Goal: Check status: Check status

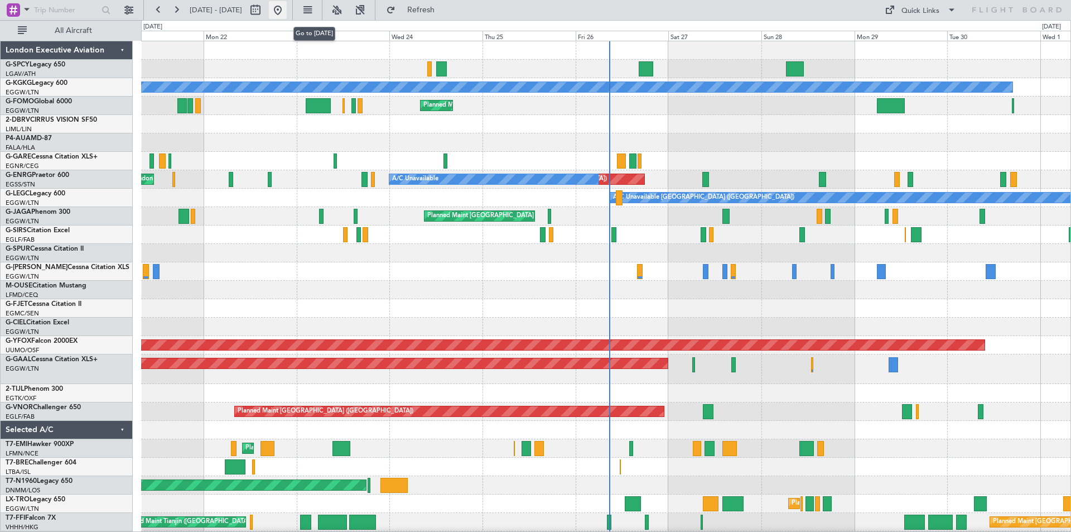
click at [287, 12] on button at bounding box center [278, 10] width 18 height 18
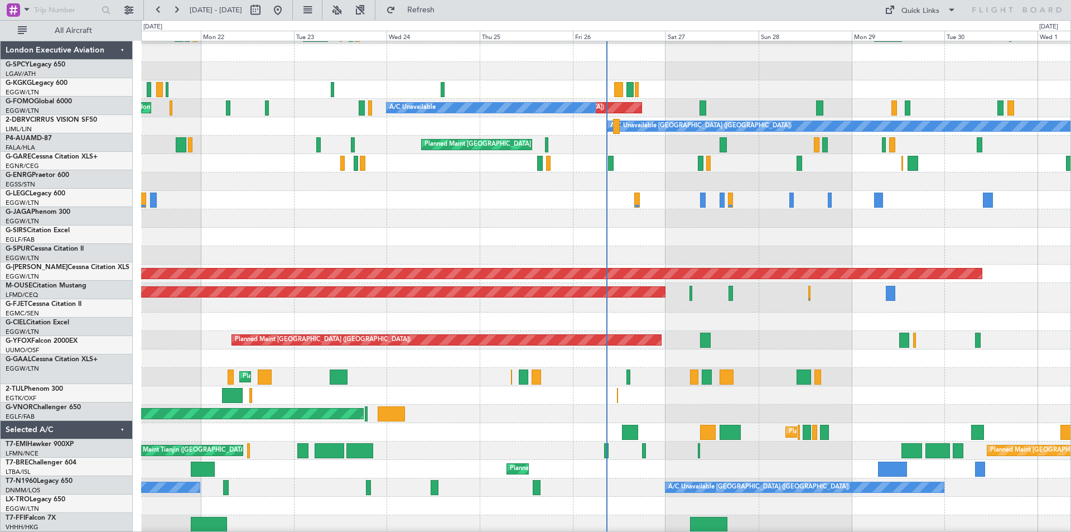
scroll to position [73, 0]
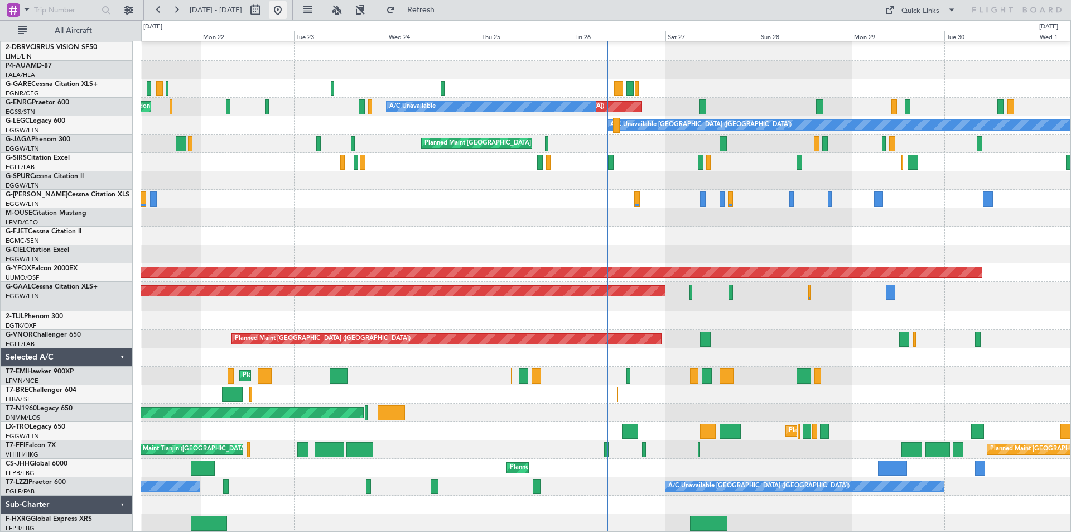
click at [287, 10] on button at bounding box center [278, 10] width 18 height 18
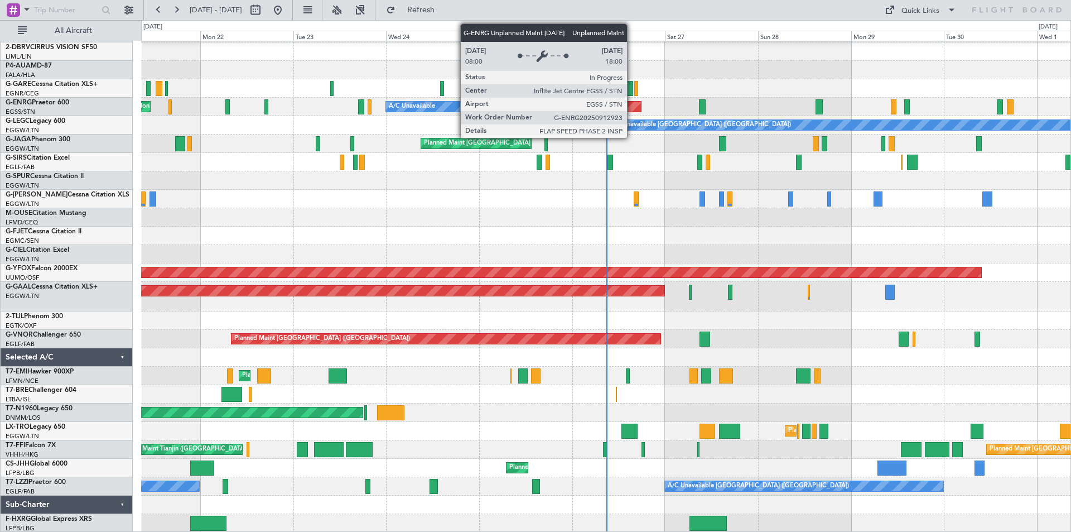
click at [632, 108] on div "Unplanned Maint [GEOGRAPHIC_DATA] ([GEOGRAPHIC_DATA])" at bounding box center [529, 107] width 224 height 10
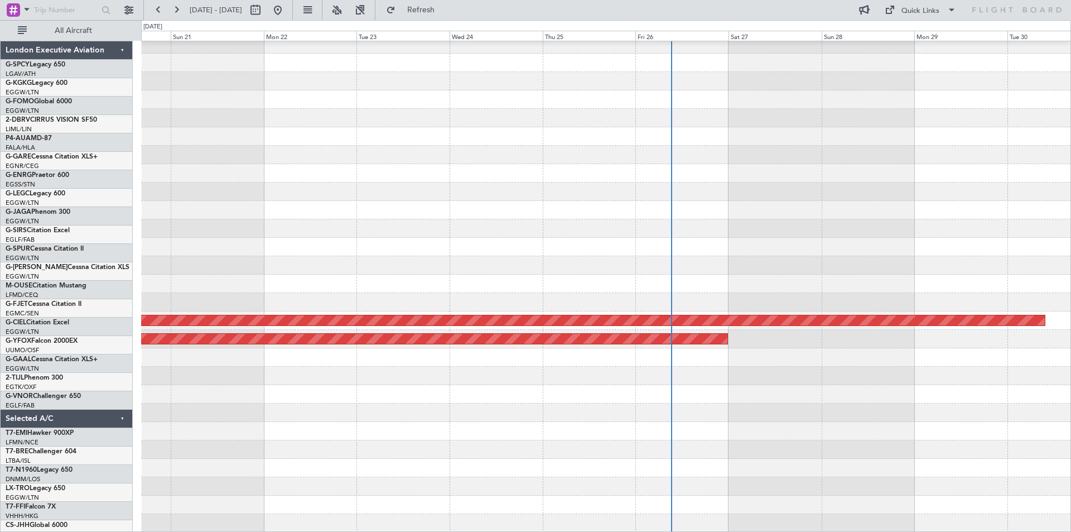
scroll to position [25, 0]
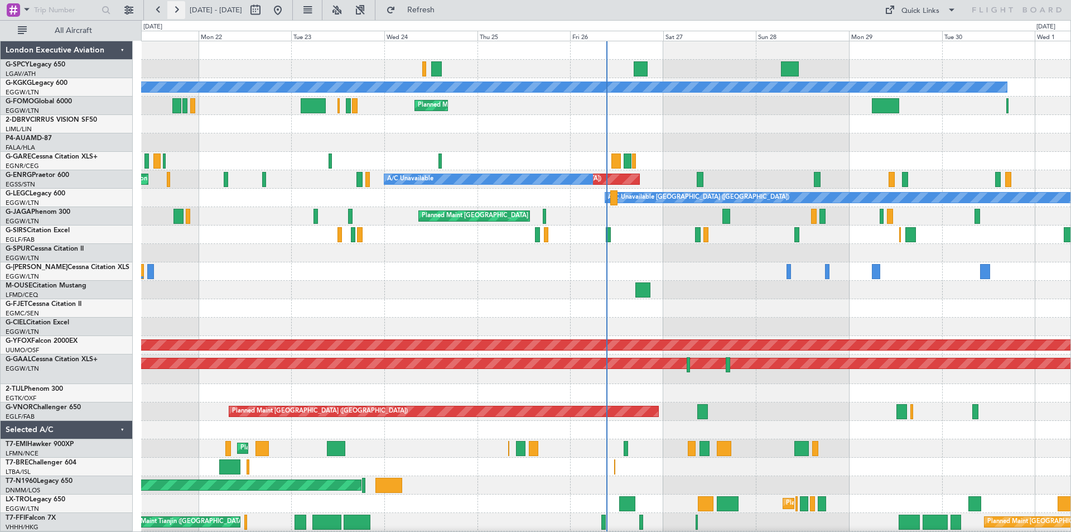
click at [181, 11] on button at bounding box center [176, 10] width 18 height 18
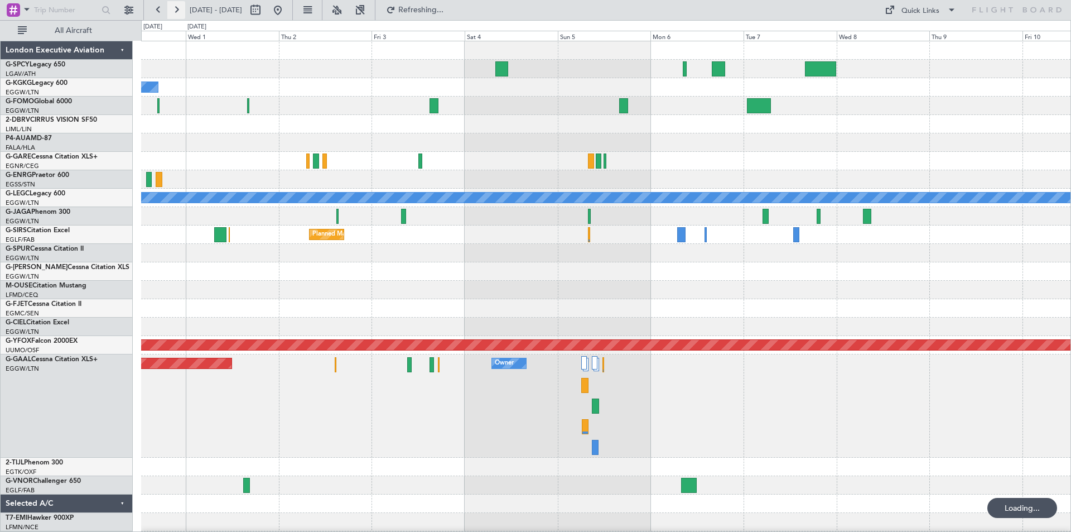
click at [181, 11] on button at bounding box center [176, 10] width 18 height 18
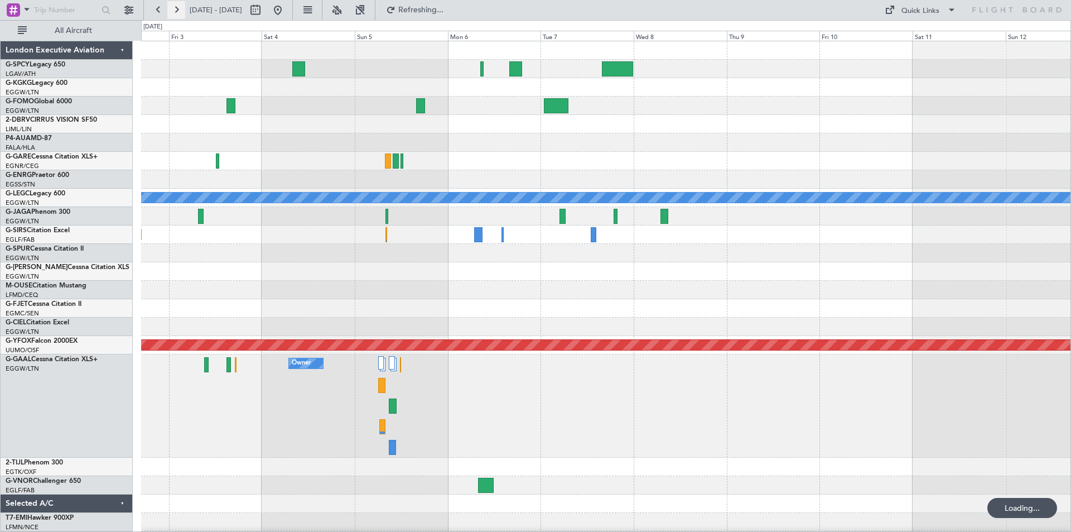
click at [181, 11] on button at bounding box center [176, 10] width 18 height 18
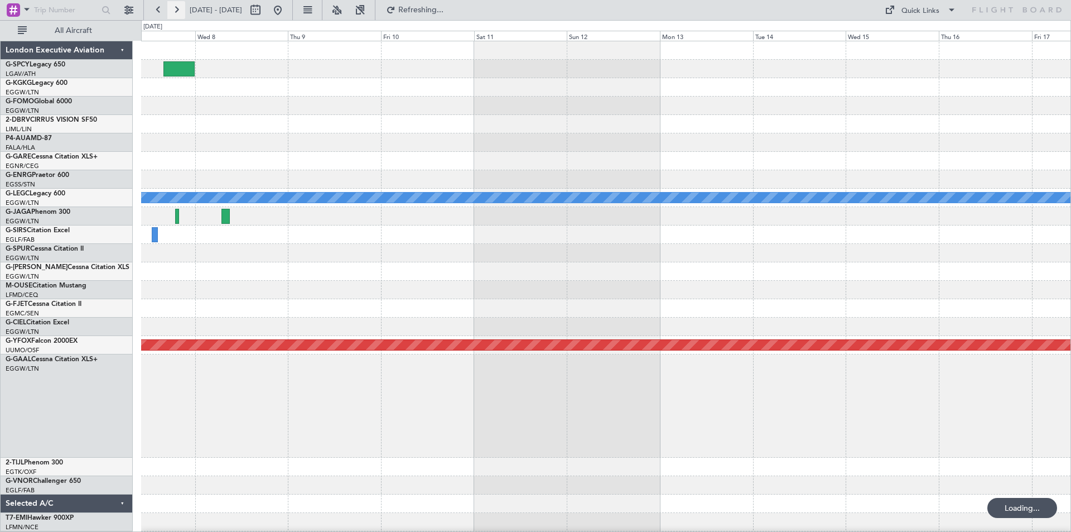
click at [181, 11] on button at bounding box center [176, 10] width 18 height 18
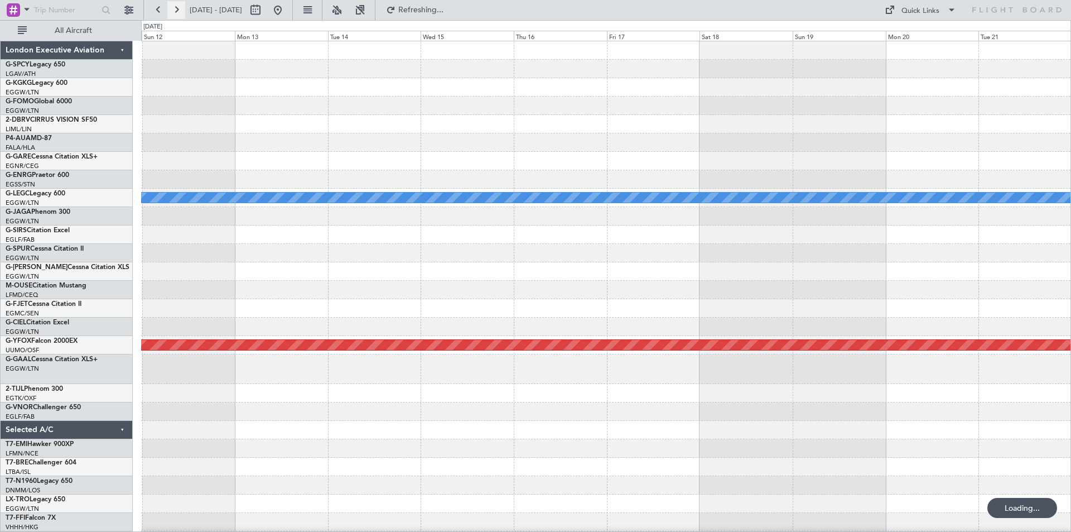
click at [181, 11] on button at bounding box center [176, 10] width 18 height 18
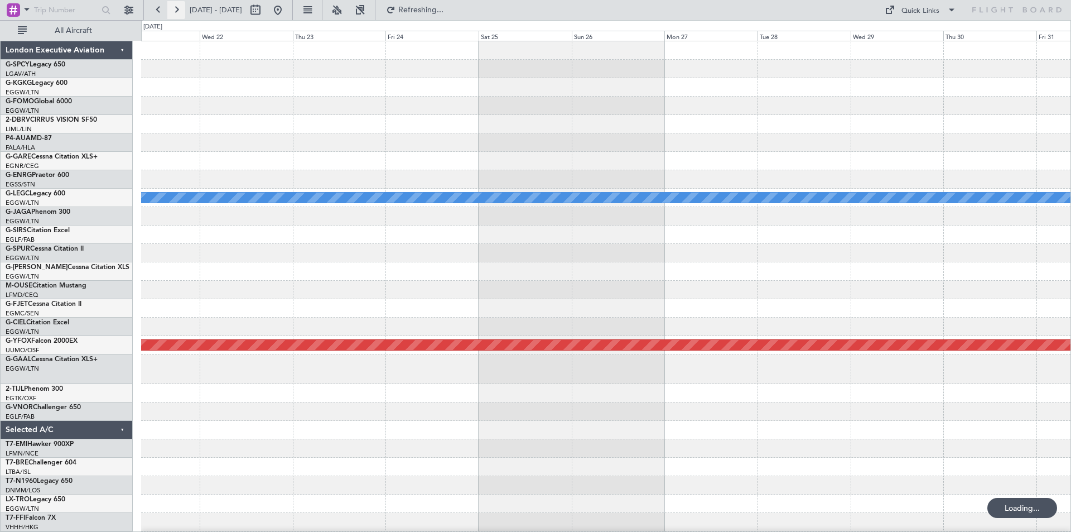
click at [181, 11] on button at bounding box center [176, 10] width 18 height 18
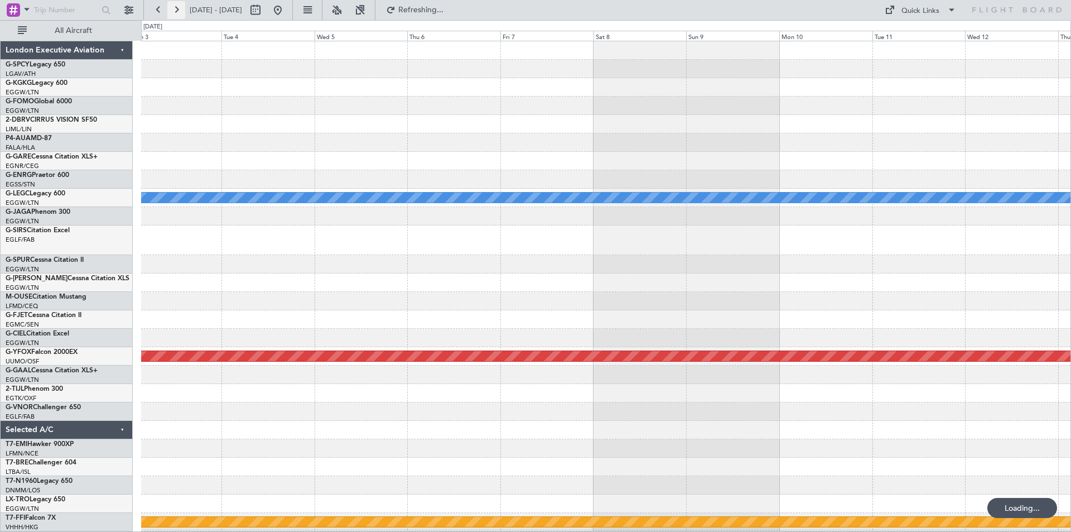
click at [181, 11] on button at bounding box center [176, 10] width 18 height 18
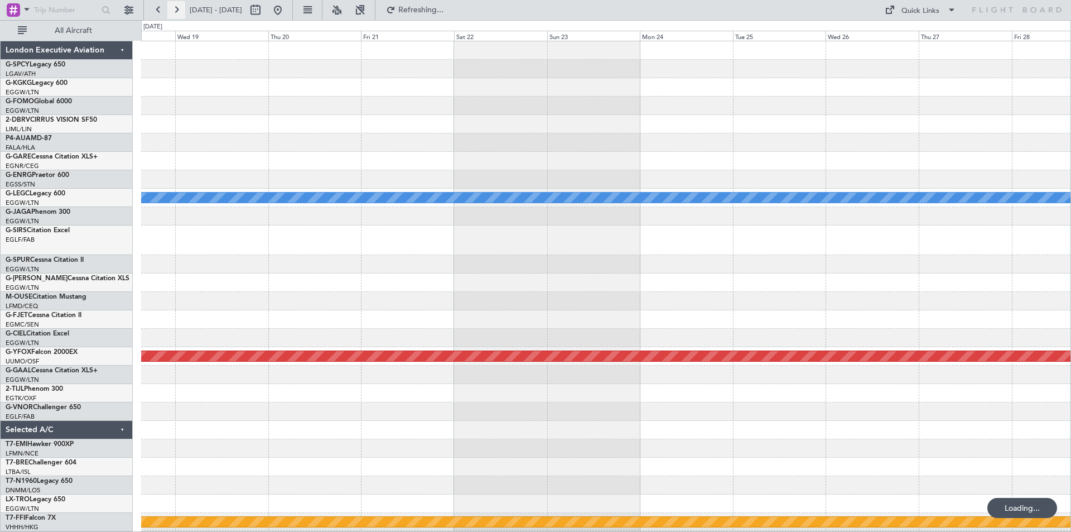
click at [181, 11] on button at bounding box center [176, 10] width 18 height 18
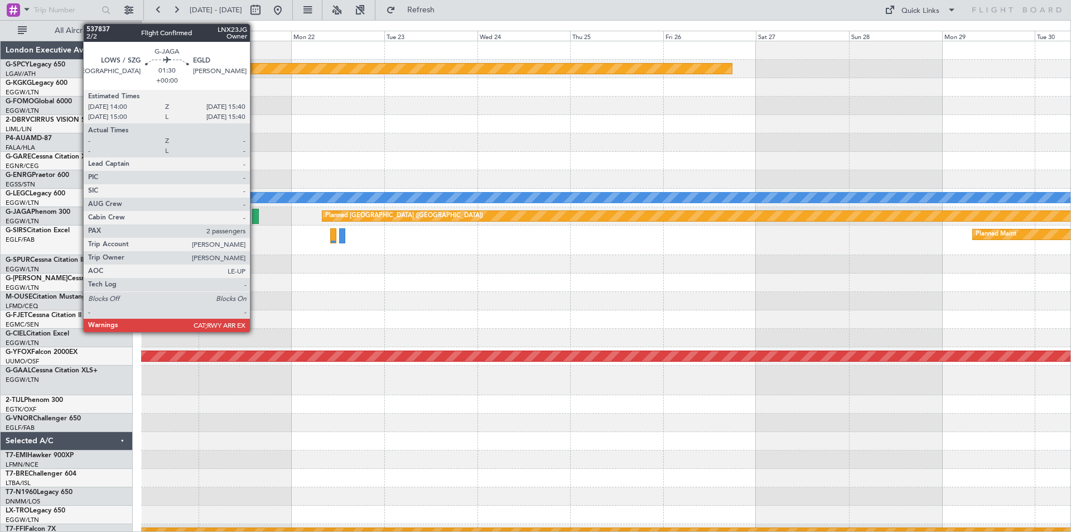
click at [255, 220] on div at bounding box center [255, 216] width 7 height 15
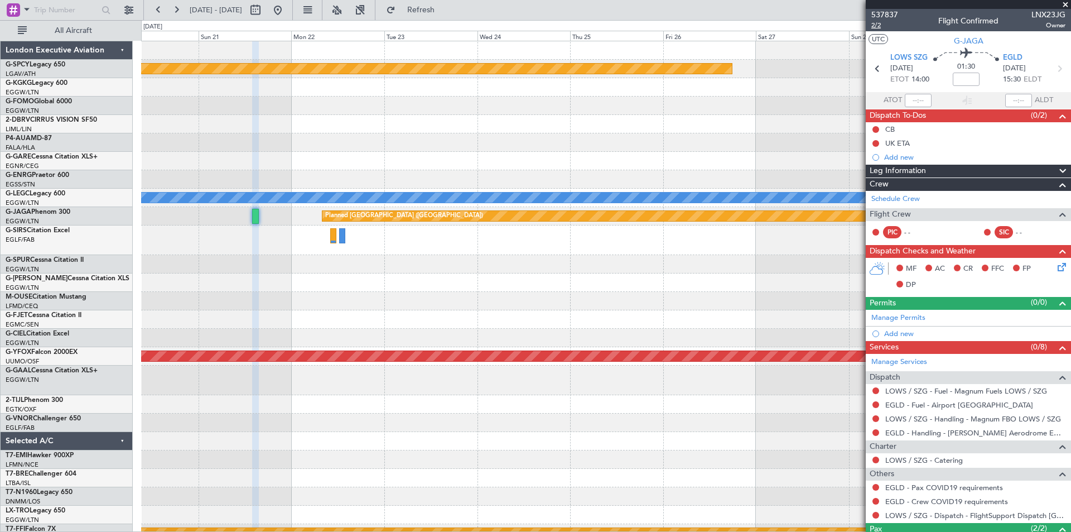
click at [880, 25] on span "2/2" at bounding box center [884, 25] width 27 height 9
click at [432, 10] on button "Refresh" at bounding box center [414, 10] width 67 height 18
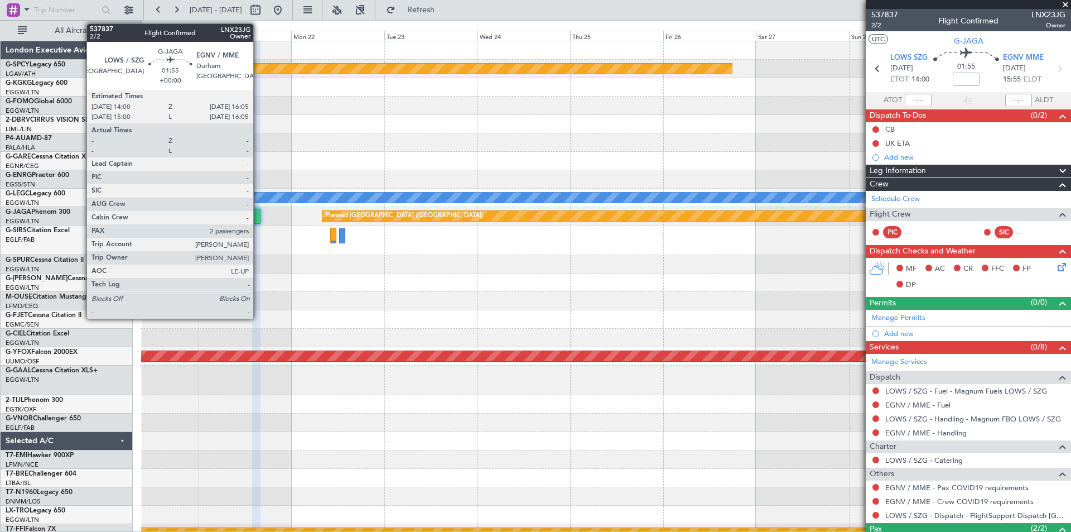
click at [258, 216] on div at bounding box center [256, 216] width 8 height 15
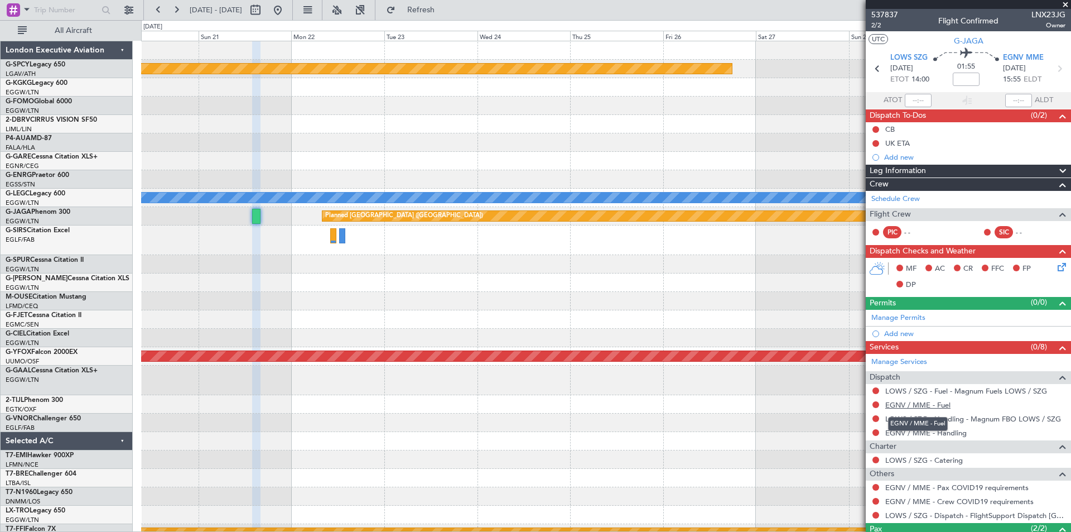
click at [916, 404] on link "EGNV / MME - Fuel" at bounding box center [917, 404] width 65 height 9
click at [287, 11] on button at bounding box center [278, 10] width 18 height 18
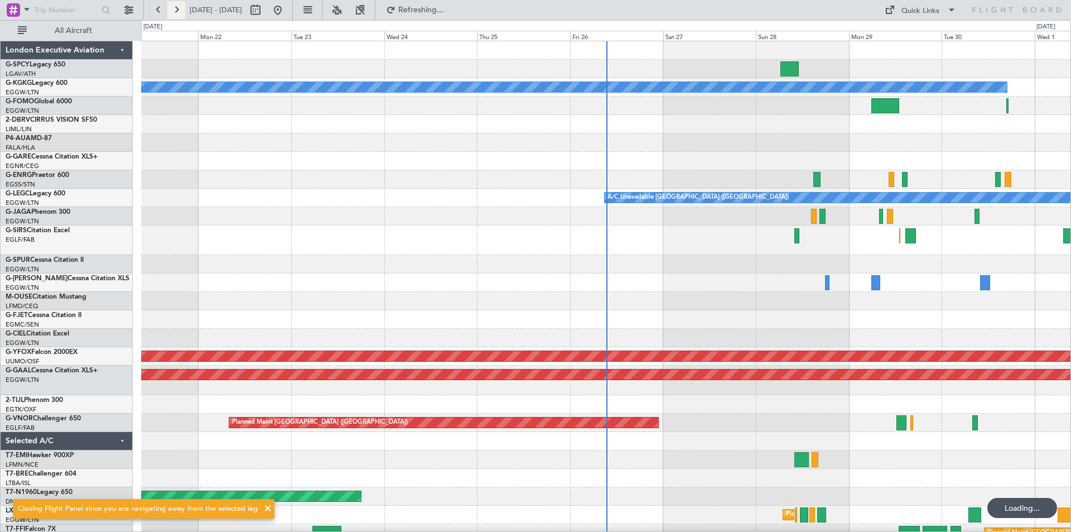
click at [180, 7] on button at bounding box center [176, 10] width 18 height 18
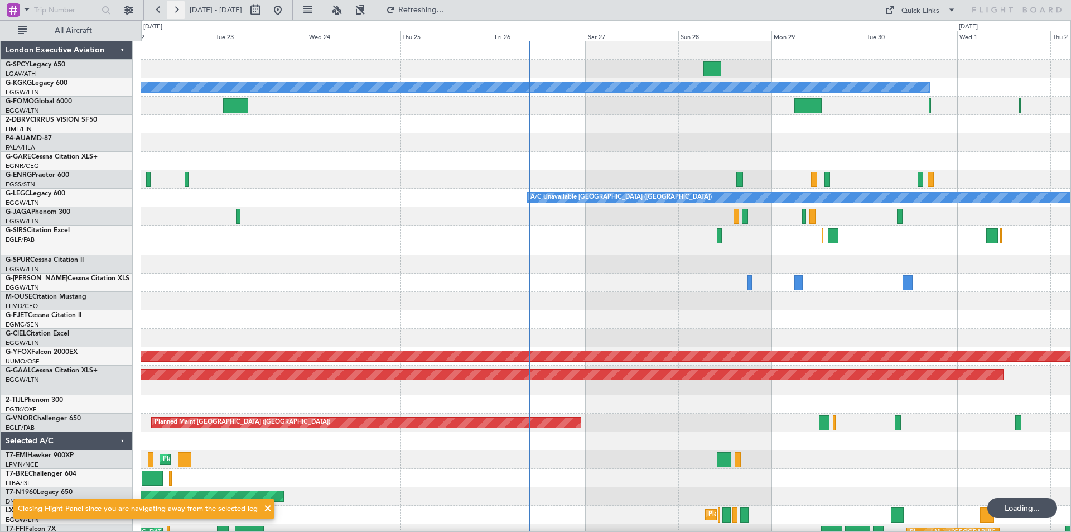
click at [180, 7] on button at bounding box center [176, 10] width 18 height 18
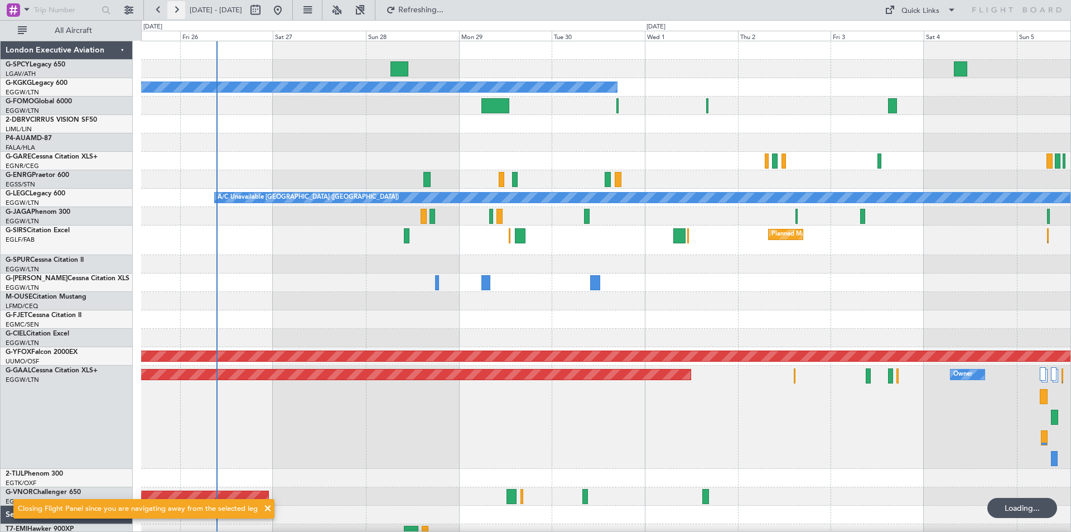
click at [180, 7] on button at bounding box center [176, 10] width 18 height 18
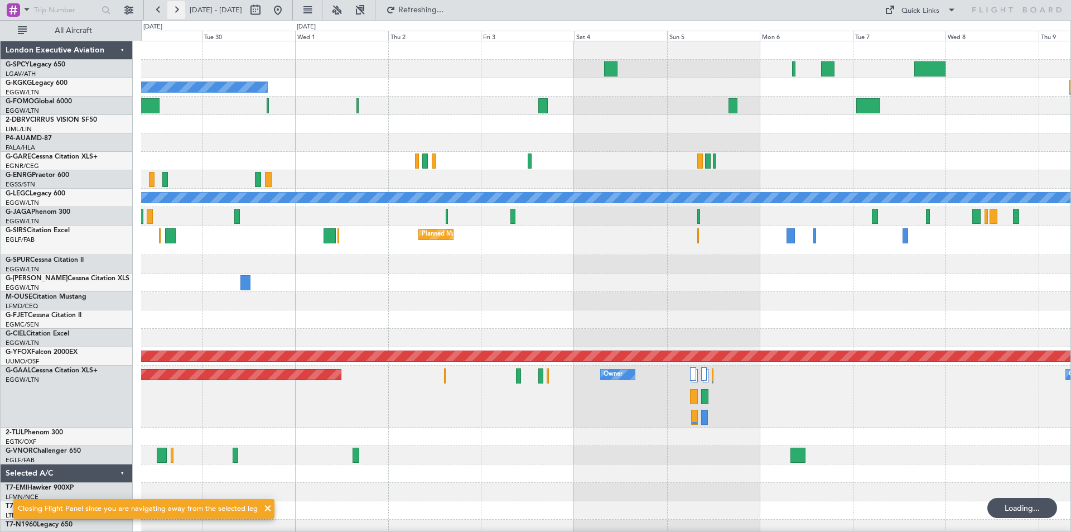
click at [180, 7] on button at bounding box center [176, 10] width 18 height 18
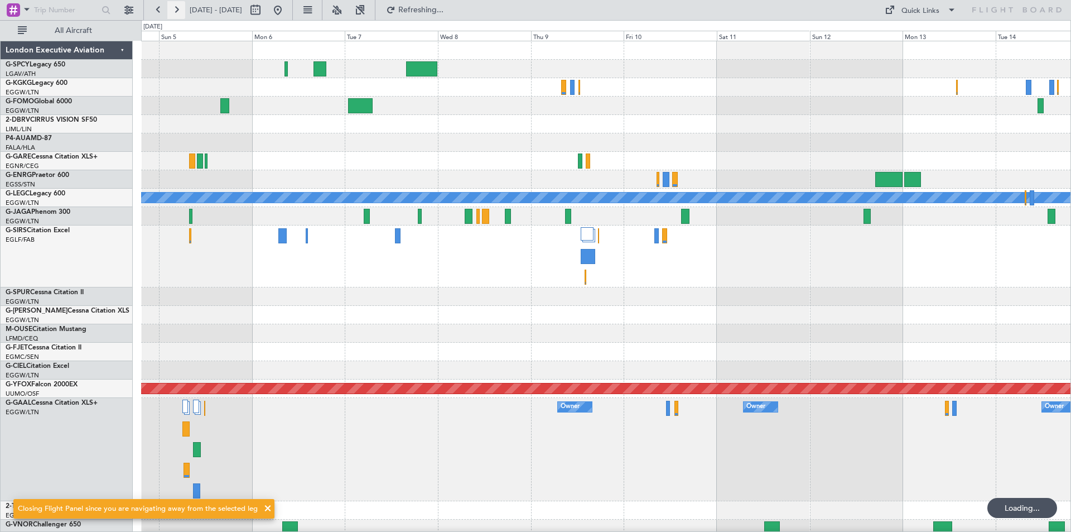
click at [180, 7] on button at bounding box center [176, 10] width 18 height 18
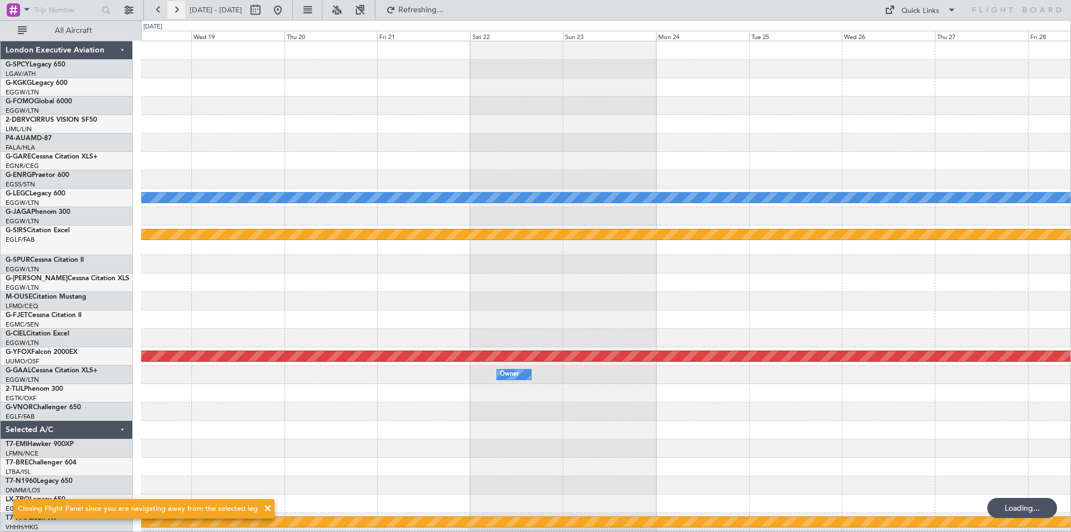
click at [180, 7] on button at bounding box center [176, 10] width 18 height 18
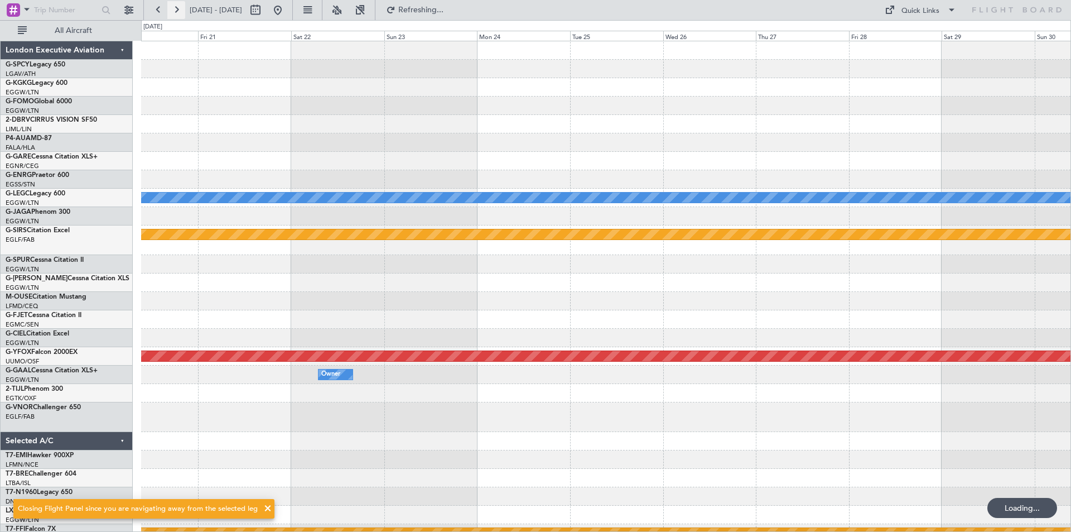
click at [180, 7] on button at bounding box center [176, 10] width 18 height 18
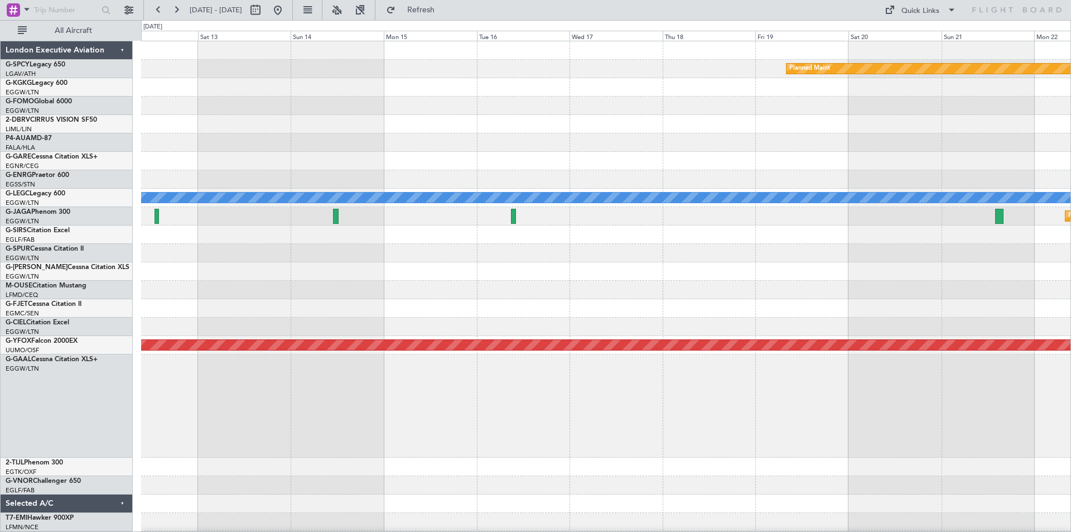
click at [388, 227] on div "Planned Maint A/C Unavailable London (Luton) Planned Maint St Gallen (Altenrhei…" at bounding box center [605, 359] width 929 height 637
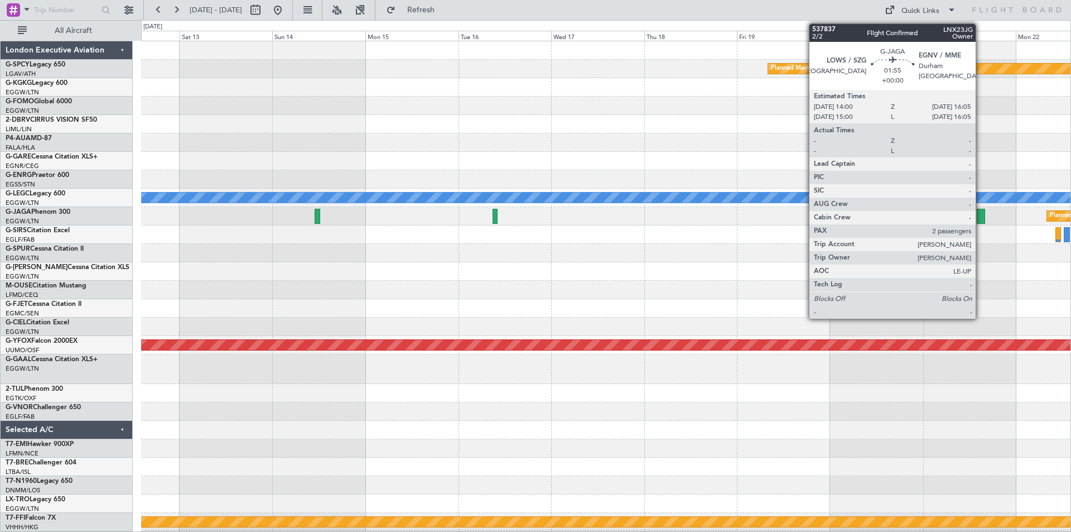
click at [981, 216] on div at bounding box center [981, 216] width 8 height 15
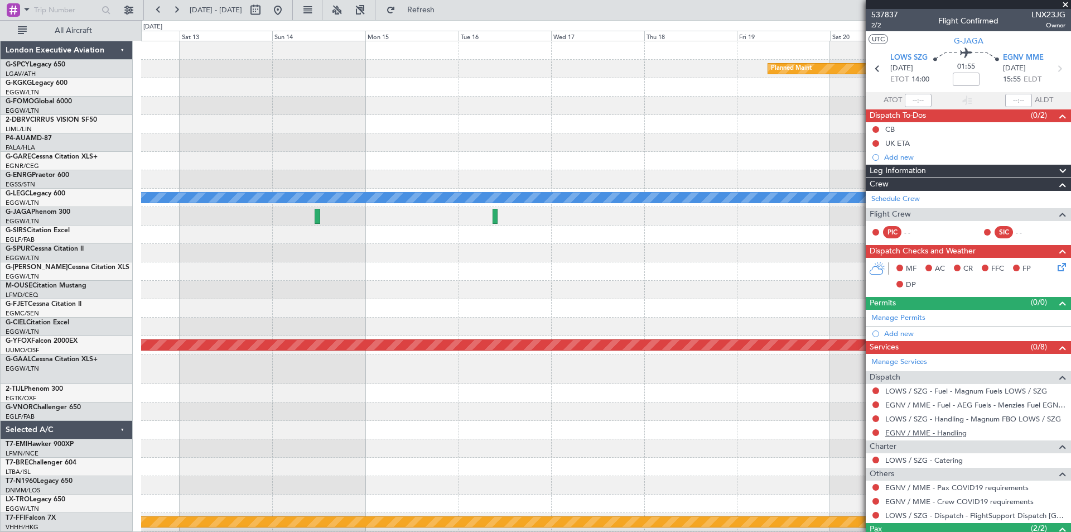
click at [953, 432] on link "EGNV / MME - Handling" at bounding box center [925, 432] width 81 height 9
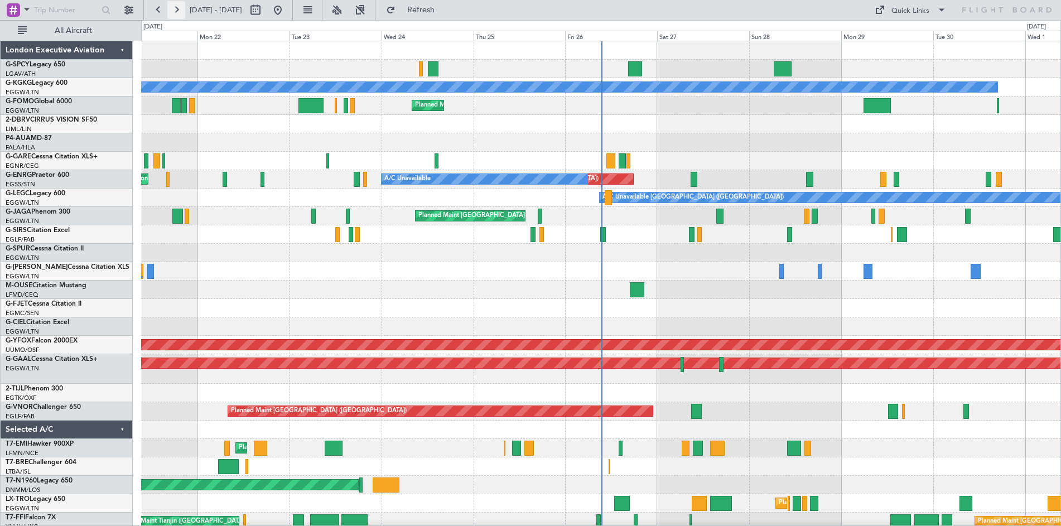
click at [180, 9] on button at bounding box center [176, 10] width 18 height 18
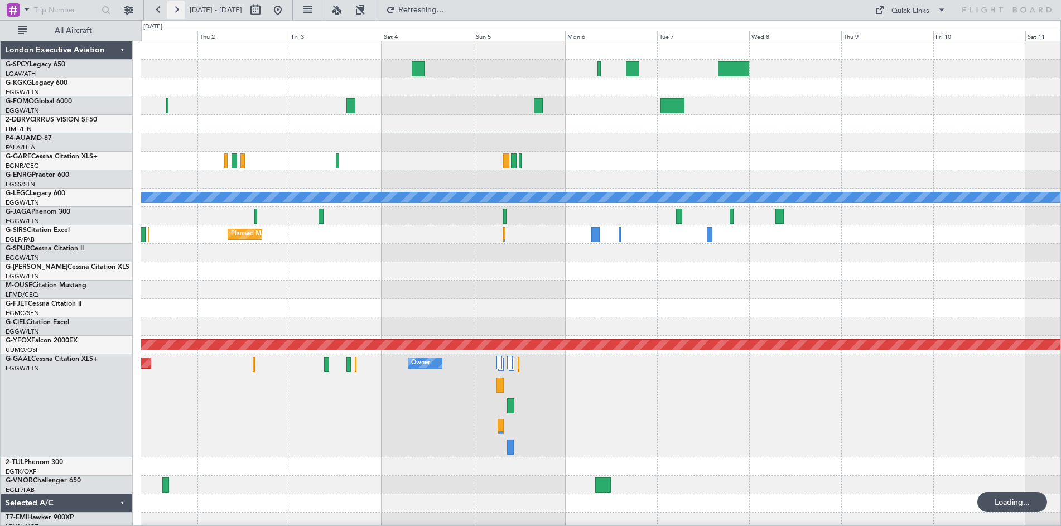
click at [180, 9] on button at bounding box center [176, 10] width 18 height 18
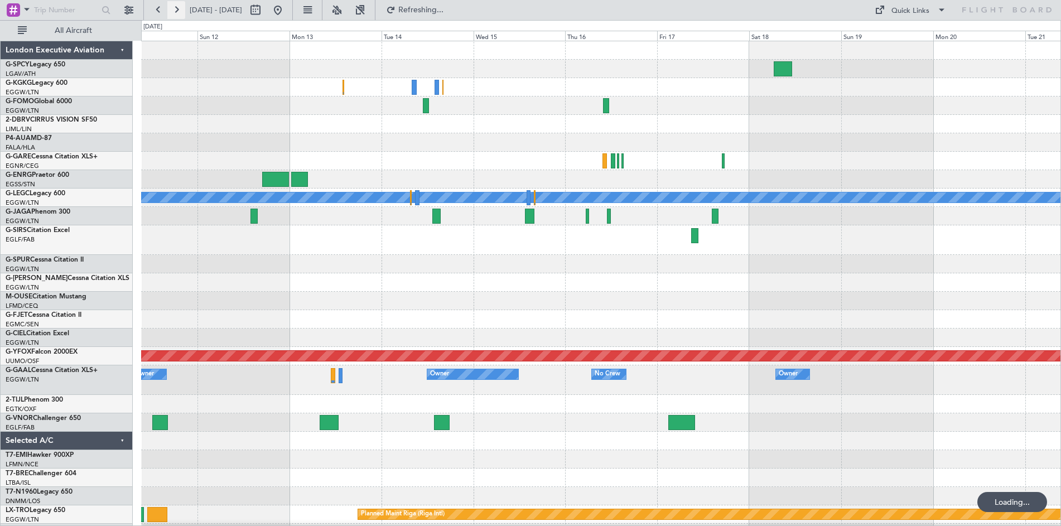
click at [180, 9] on button at bounding box center [176, 10] width 18 height 18
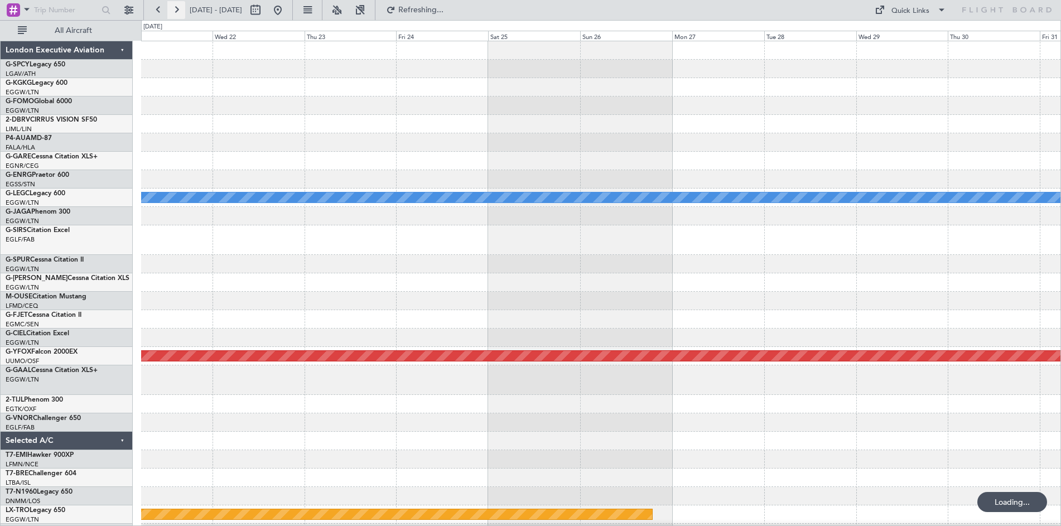
click at [180, 9] on button at bounding box center [176, 10] width 18 height 18
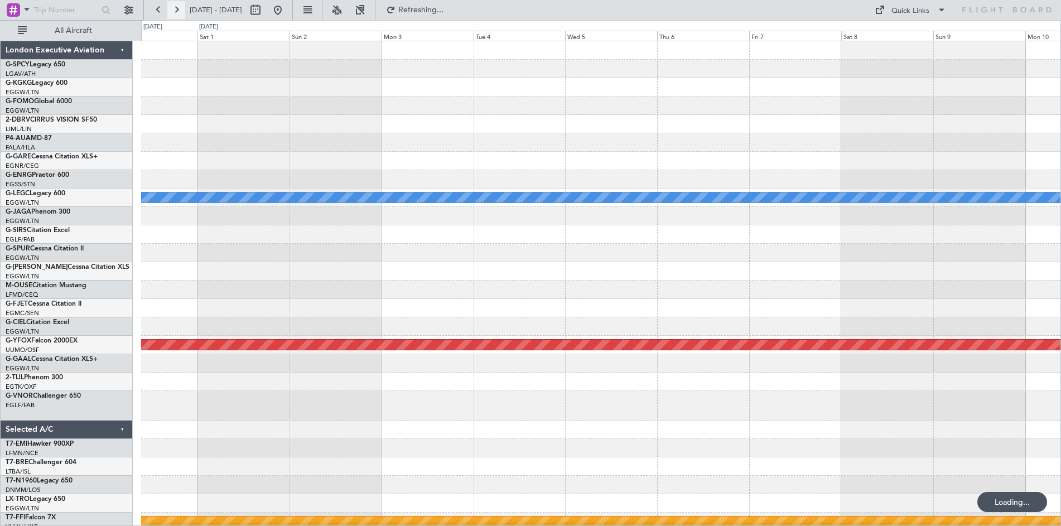
click at [180, 9] on button at bounding box center [176, 10] width 18 height 18
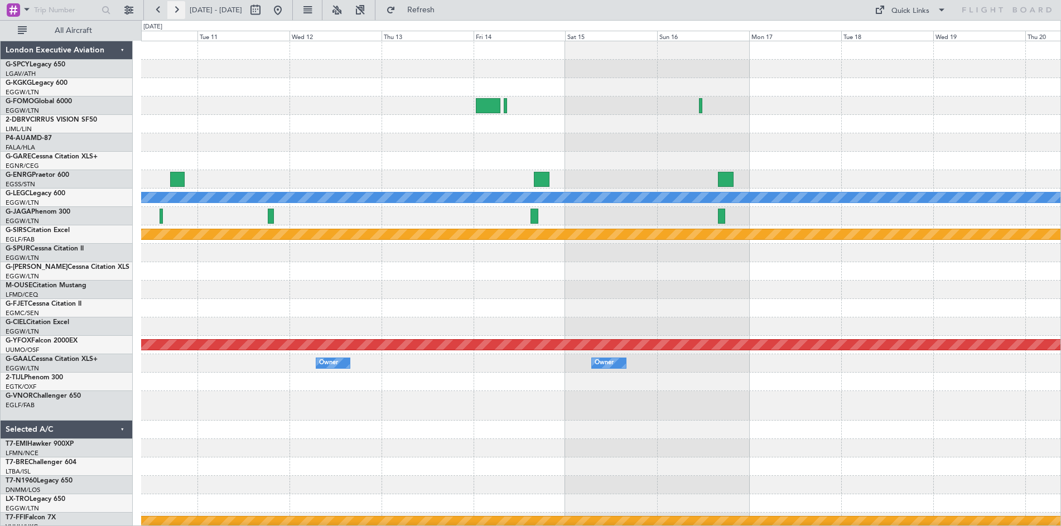
click at [180, 9] on button at bounding box center [176, 10] width 18 height 18
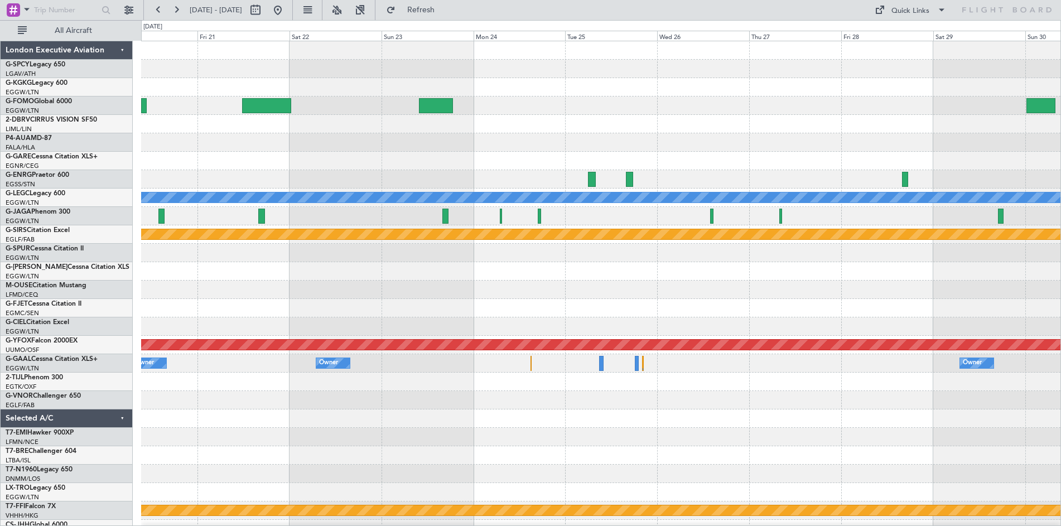
scroll to position [30, 0]
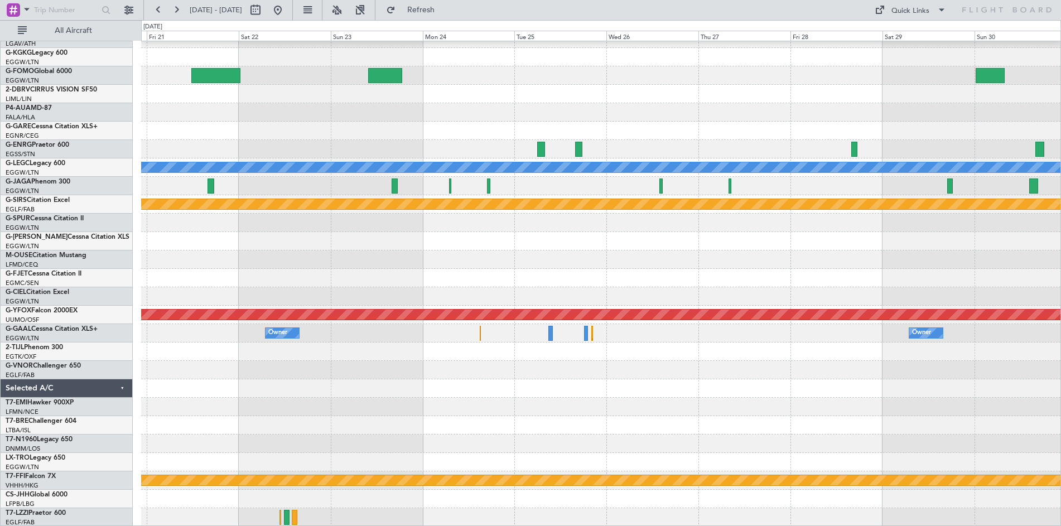
click at [178, 13] on fb-flight-board "20 Nov 2025 - 30 Nov 2025 Refresh Quick Links All Aircraft A/C Unavailable Lond…" at bounding box center [530, 267] width 1061 height 518
click at [178, 13] on button at bounding box center [176, 10] width 18 height 18
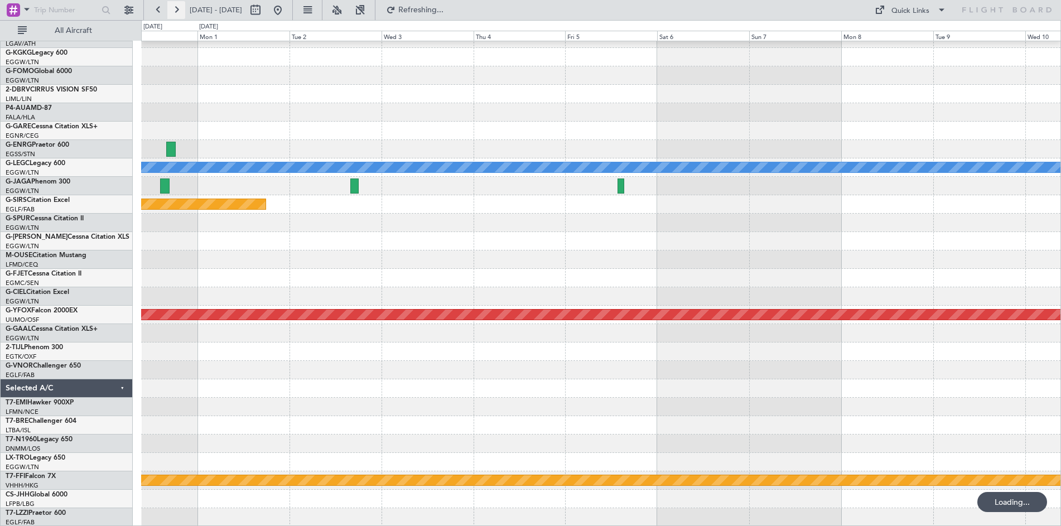
click at [178, 13] on button at bounding box center [176, 10] width 18 height 18
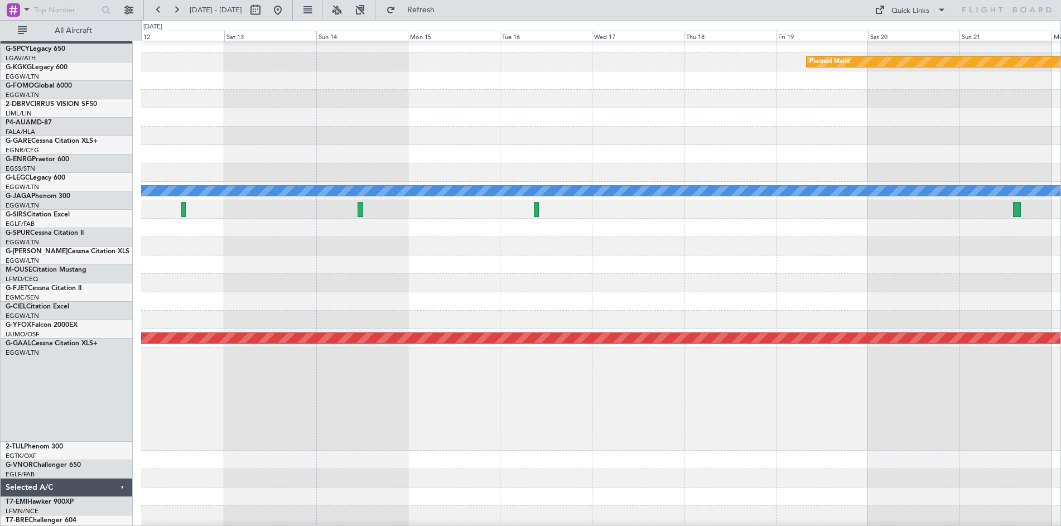
scroll to position [2, 0]
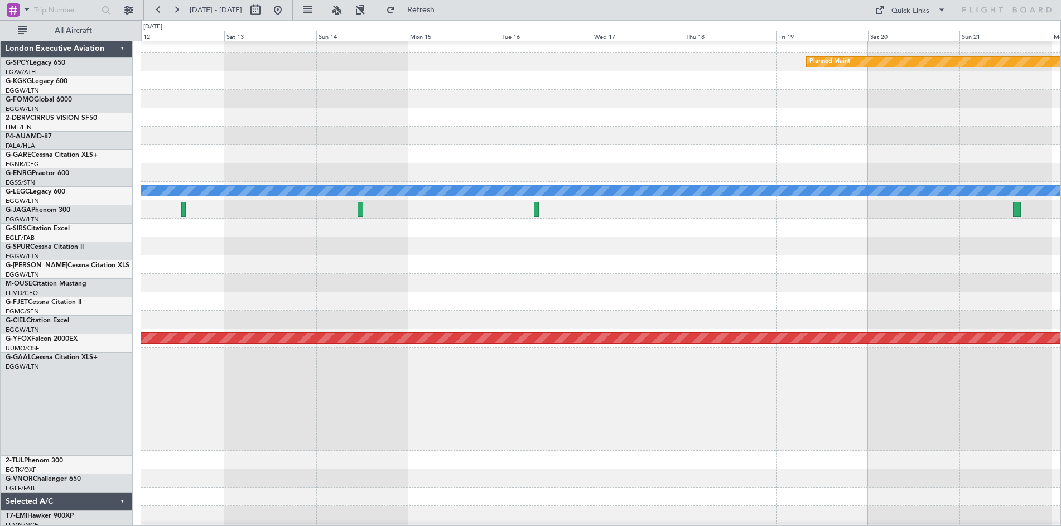
click at [398, 267] on div at bounding box center [600, 265] width 919 height 18
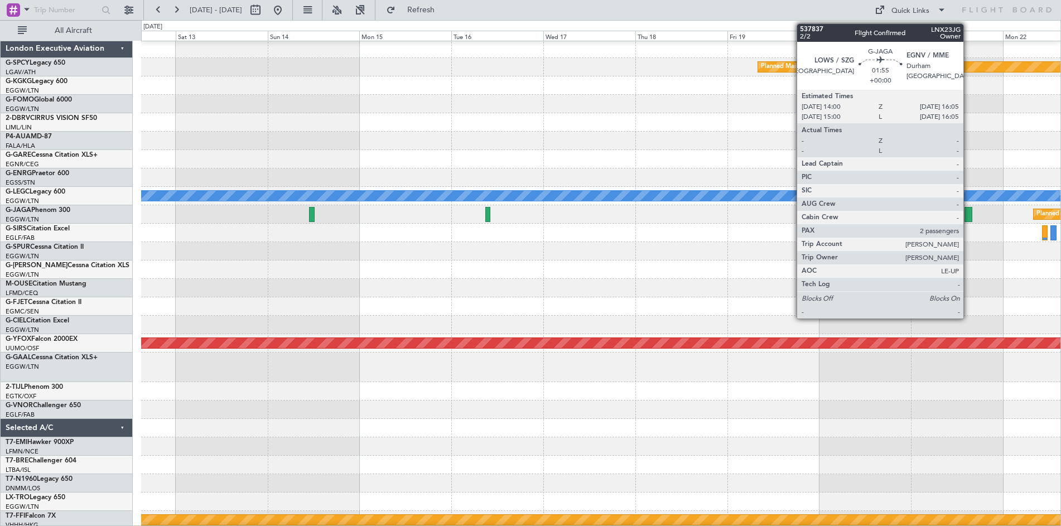
click at [969, 216] on div at bounding box center [969, 214] width 8 height 15
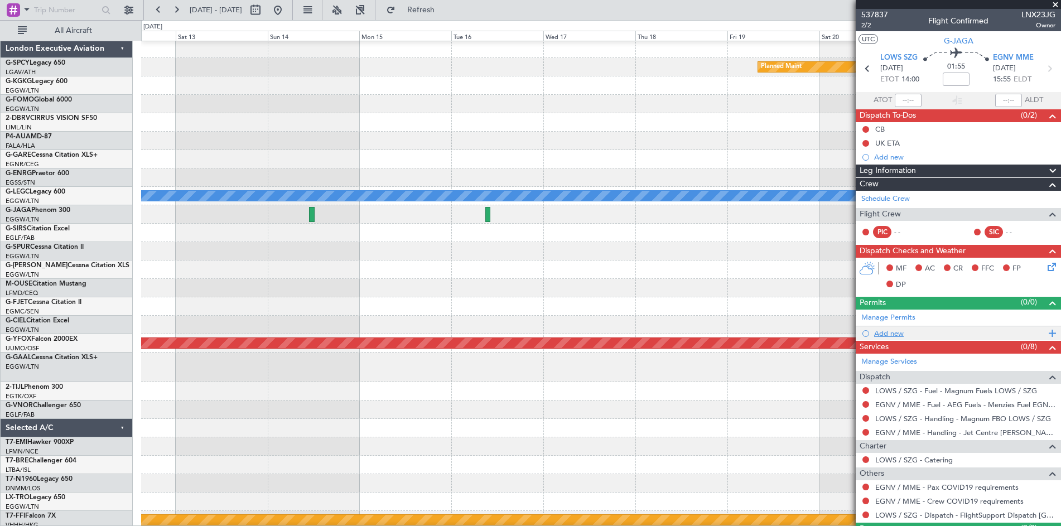
scroll to position [27, 0]
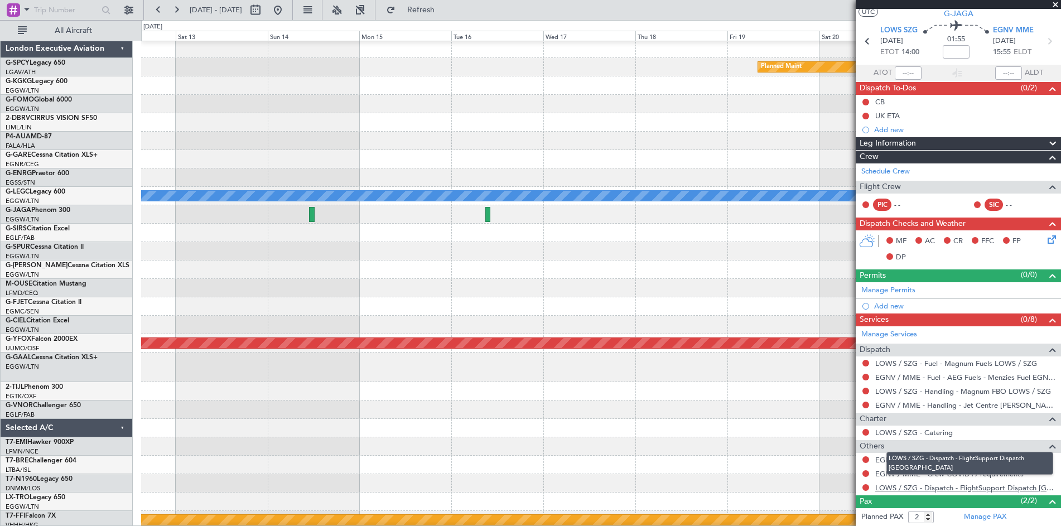
click at [913, 489] on link "LOWS / SZG - Dispatch - FlightSupport Dispatch UK" at bounding box center [965, 487] width 180 height 9
click at [991, 521] on link "Manage PAX" at bounding box center [985, 517] width 42 height 11
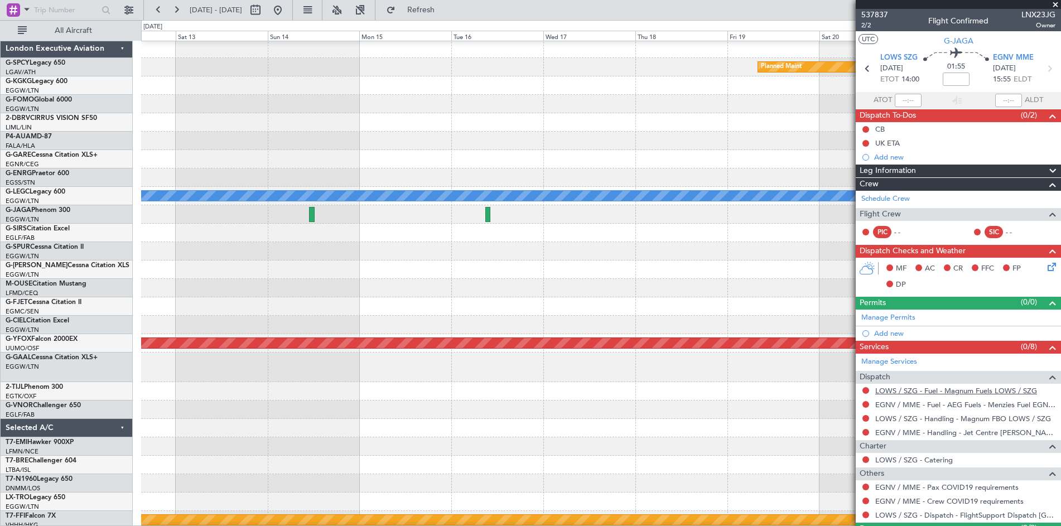
scroll to position [78, 0]
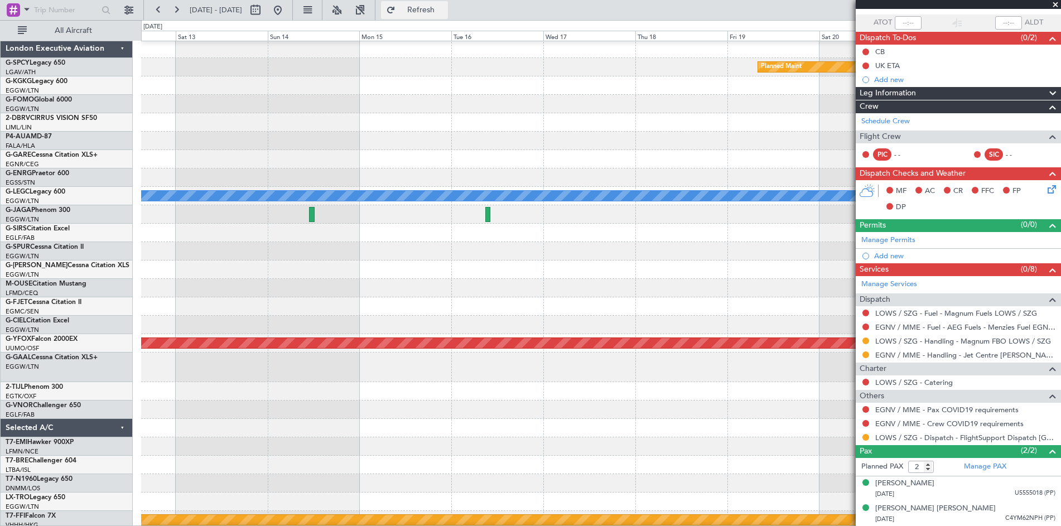
click at [440, 11] on span "Refresh" at bounding box center [421, 10] width 47 height 8
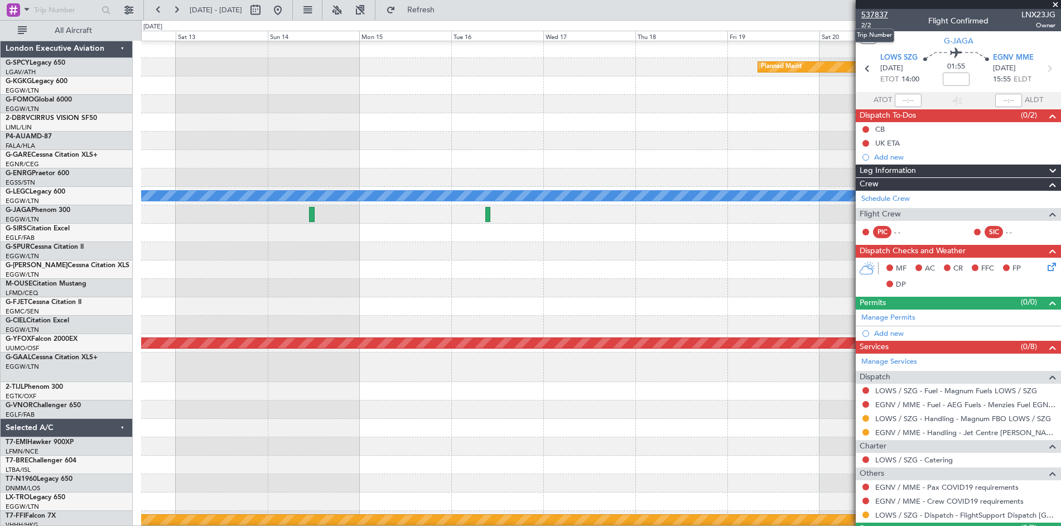
click at [881, 15] on span "537837" at bounding box center [874, 15] width 27 height 12
